Goal: Task Accomplishment & Management: Manage account settings

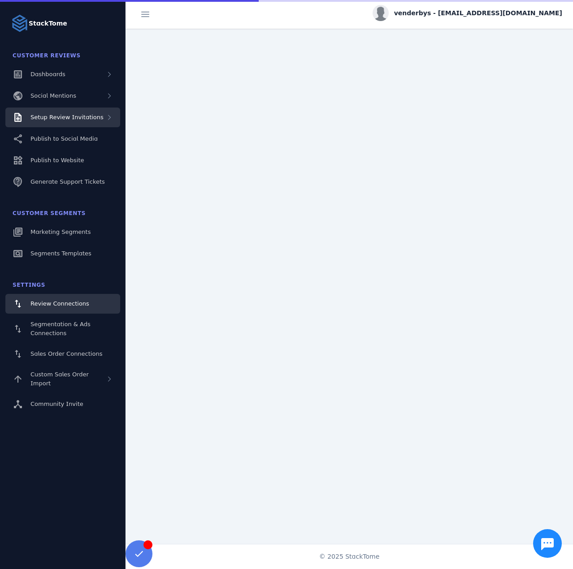
click at [71, 125] on div "Setup Review Invitations" at bounding box center [62, 118] width 115 height 20
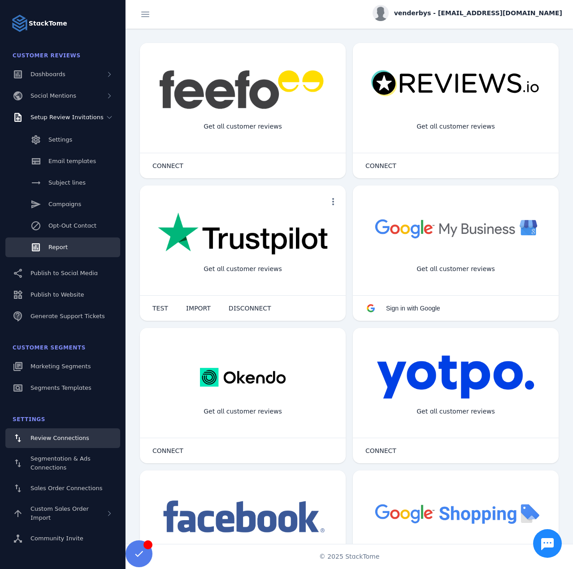
click at [57, 244] on span "Report" at bounding box center [57, 247] width 19 height 7
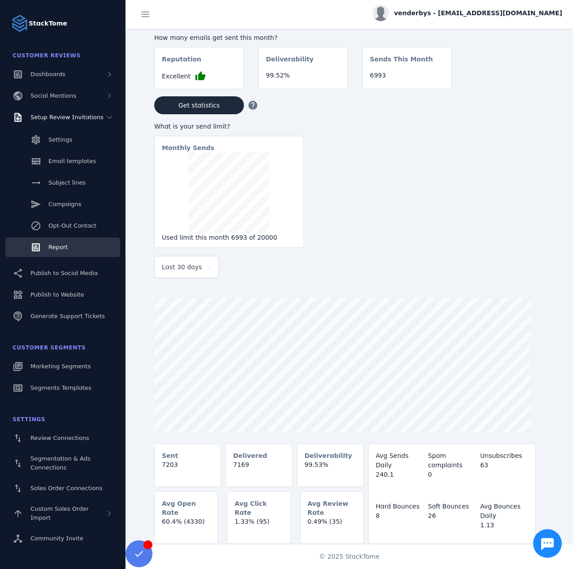
click at [180, 270] on span "Last 30 days" at bounding box center [182, 267] width 40 height 11
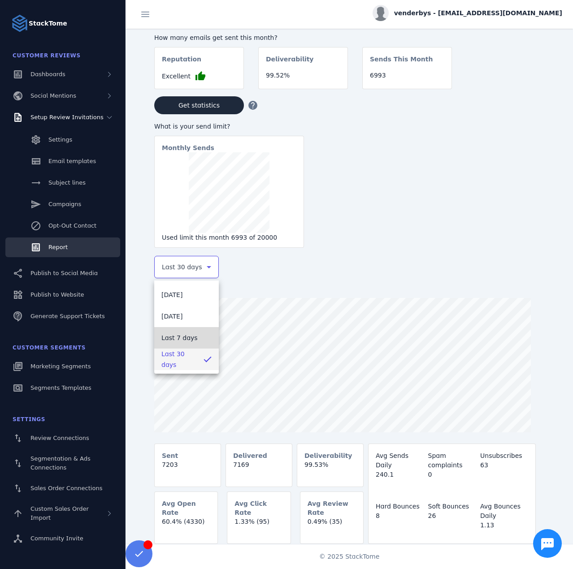
click at [182, 341] on span "Last 7 days" at bounding box center [179, 337] width 36 height 11
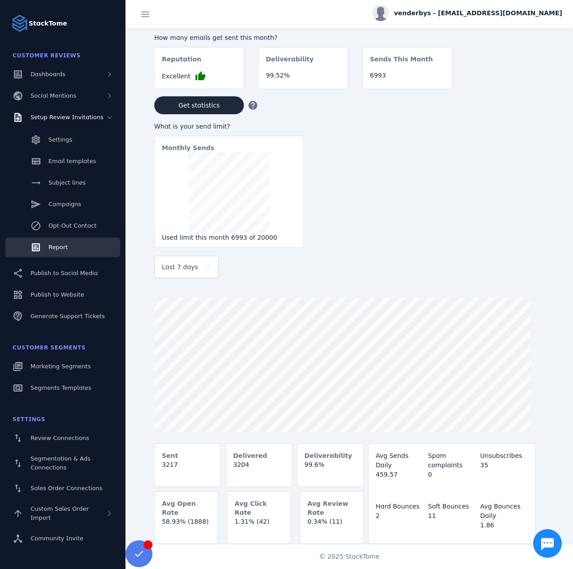
click at [484, 20] on div "venderbys - [EMAIL_ADDRESS][DOMAIN_NAME]" at bounding box center [467, 13] width 190 height 16
click at [525, 92] on button "Sign out" at bounding box center [529, 87] width 65 height 22
